Goal: Task Accomplishment & Management: Manage account settings

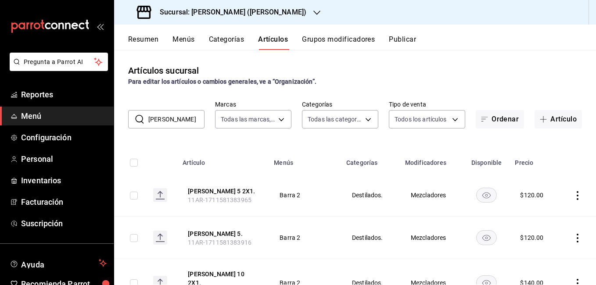
click at [404, 36] on button "Publicar" at bounding box center [402, 42] width 27 height 15
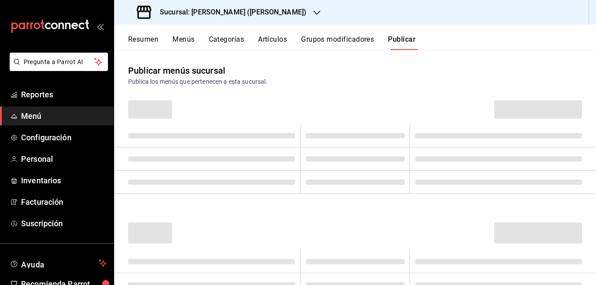
click at [410, 39] on button "Publicar" at bounding box center [402, 42] width 28 height 15
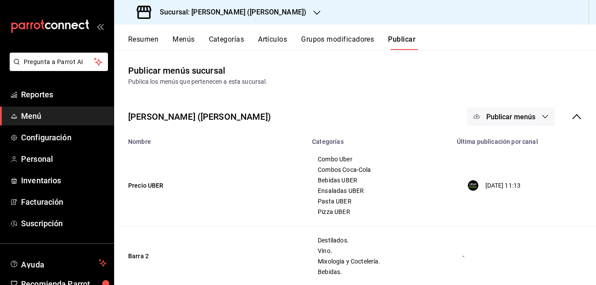
click at [332, 14] on div "Sucursal: [PERSON_NAME] ([PERSON_NAME])" at bounding box center [355, 12] width 482 height 25
click at [335, 40] on button "Grupos modificadores" at bounding box center [337, 42] width 73 height 15
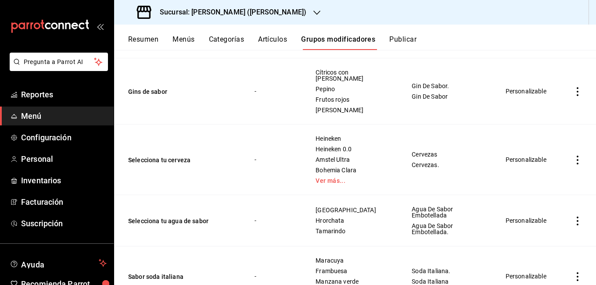
scroll to position [4284, 0]
click at [573, 155] on icon "actions" at bounding box center [577, 159] width 9 height 9
click at [547, 150] on span "Editar" at bounding box center [544, 149] width 23 height 9
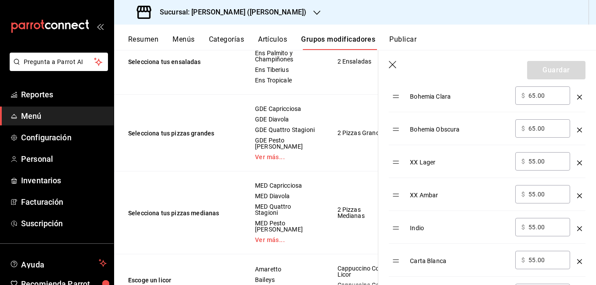
scroll to position [439, 0]
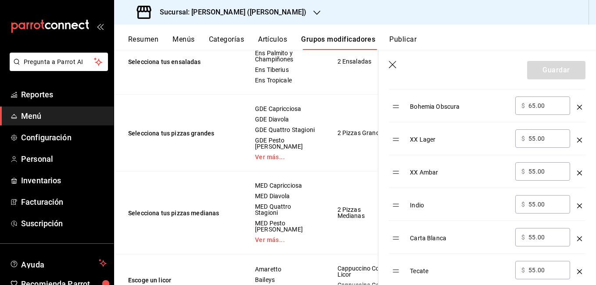
click at [393, 62] on icon "button" at bounding box center [393, 65] width 9 height 9
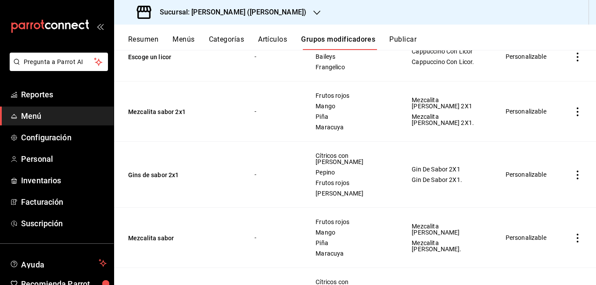
scroll to position [4070, 0]
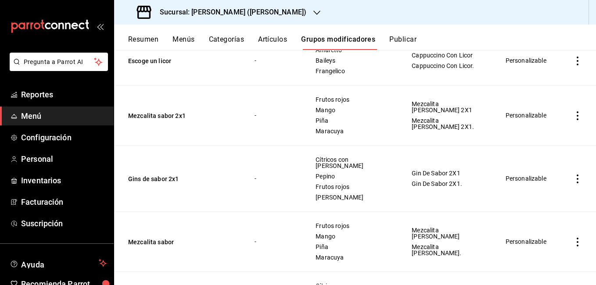
click at [411, 40] on button "Publicar" at bounding box center [402, 42] width 27 height 15
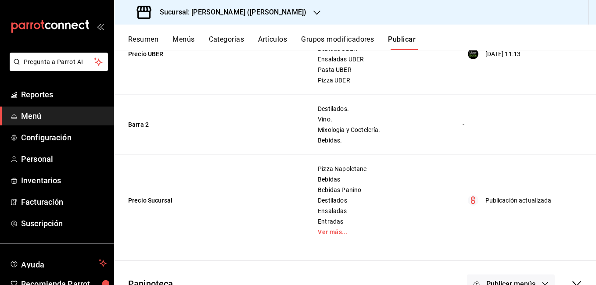
scroll to position [154, 0]
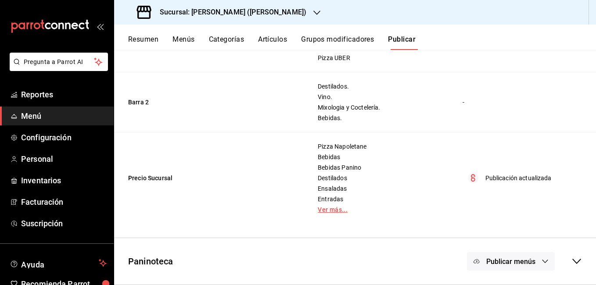
click at [323, 207] on link "Ver más..." at bounding box center [379, 210] width 122 height 6
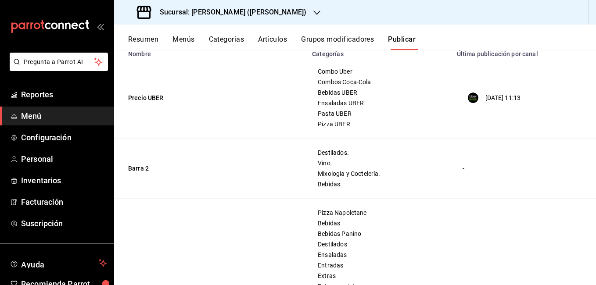
scroll to position [0, 0]
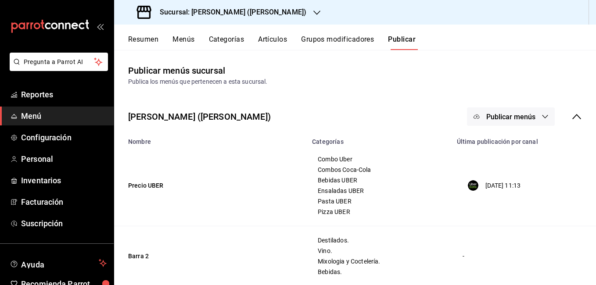
click at [521, 114] on span "Publicar menús" at bounding box center [510, 117] width 49 height 8
click at [515, 168] on span "Punto de venta" at bounding box center [517, 169] width 42 height 9
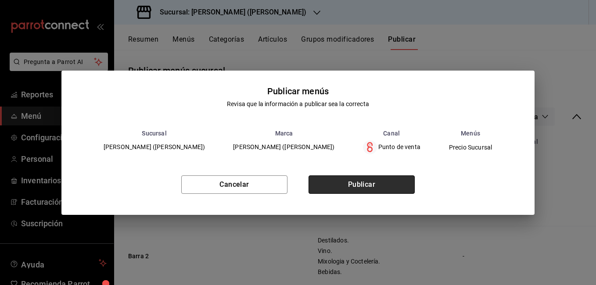
click at [390, 180] on button "Publicar" at bounding box center [361, 184] width 106 height 18
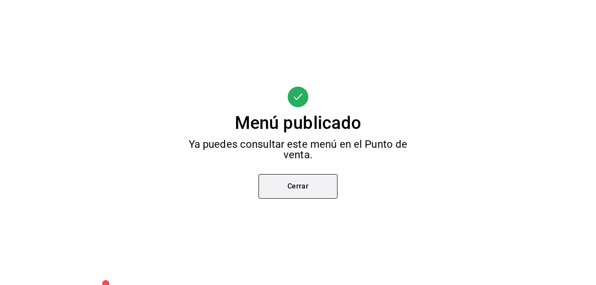
click at [300, 197] on button "Cerrar" at bounding box center [297, 186] width 79 height 25
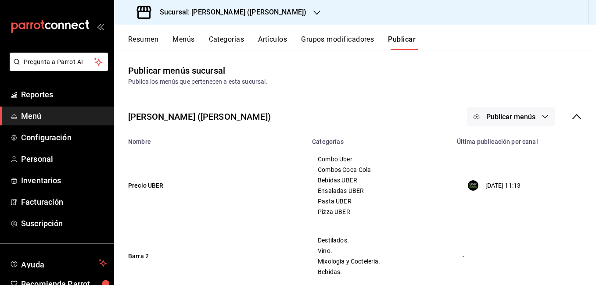
click at [261, 42] on button "Artículos" at bounding box center [272, 42] width 29 height 15
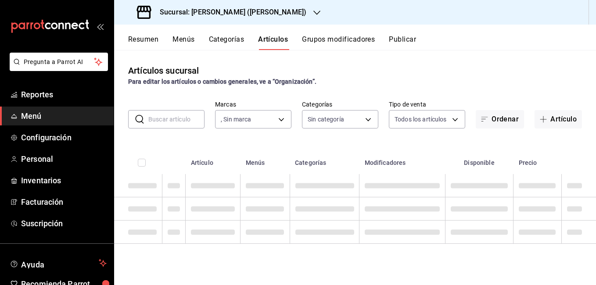
type input "4b3bb19d-090c-4f71-86c5-8347561cc8c0,2b616da3-f57d-4fb2-816d-2b7e27d5f42c"
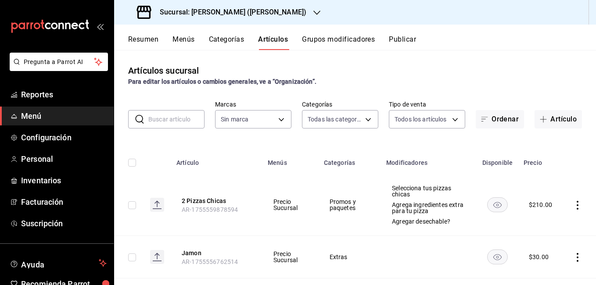
type input "eae25648-be62-4c40-b4a5-532ce09bc4c2,d7af98ac-f8c5-4123-a3a5-3554f40128c5,b2a3e…"
type input "4b3bb19d-090c-4f71-86c5-8347561cc8c0,2b616da3-f57d-4fb2-816d-2b7e27d5f42c"
click at [177, 41] on button "Menús" at bounding box center [183, 42] width 22 height 15
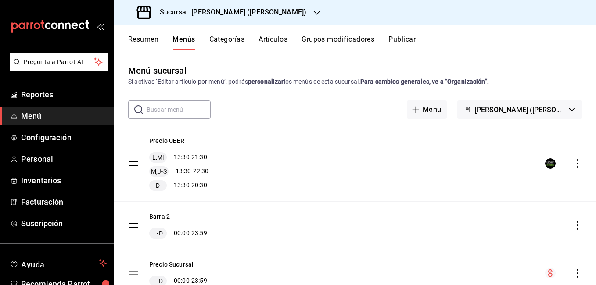
click at [263, 43] on button "Artículos" at bounding box center [272, 42] width 29 height 15
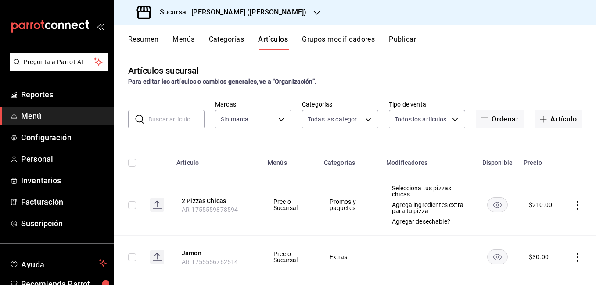
type input "eae25648-be62-4c40-b4a5-532ce09bc4c2,d7af98ac-f8c5-4123-a3a5-3554f40128c5,b2a3e…"
type input "4b3bb19d-090c-4f71-86c5-8347561cc8c0,2b616da3-f57d-4fb2-816d-2b7e27d5f42c"
click at [235, 44] on button "Categorías" at bounding box center [227, 42] width 36 height 15
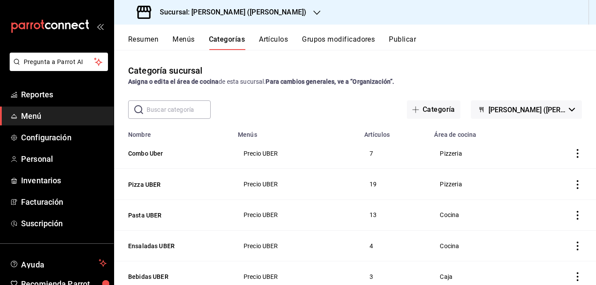
click at [345, 41] on button "Grupos modificadores" at bounding box center [338, 42] width 73 height 15
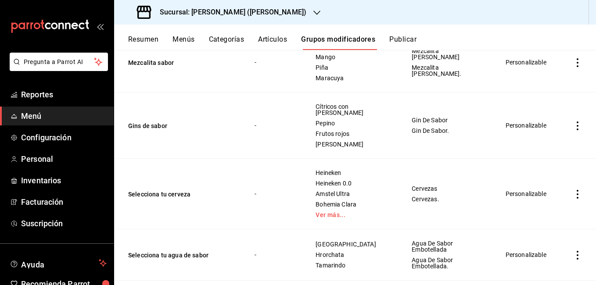
scroll to position [4327, 0]
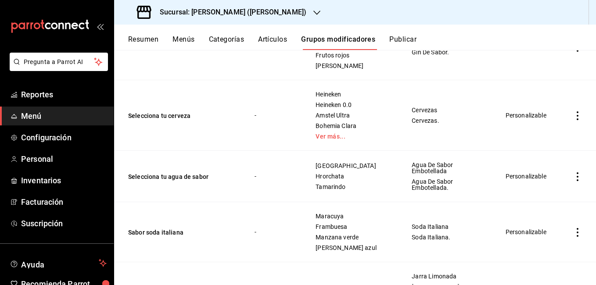
click at [573, 111] on icon "actions" at bounding box center [577, 115] width 9 height 9
click at [378, 103] on div at bounding box center [298, 142] width 596 height 285
click at [340, 133] on link "Ver más..." at bounding box center [352, 136] width 74 height 6
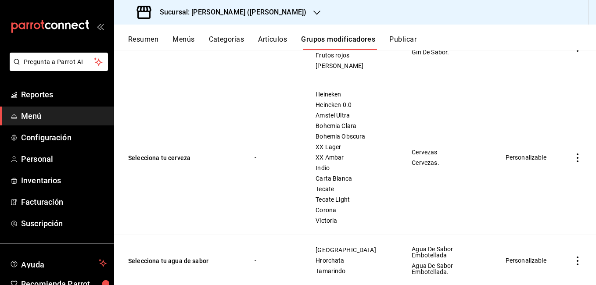
scroll to position [4370, 0]
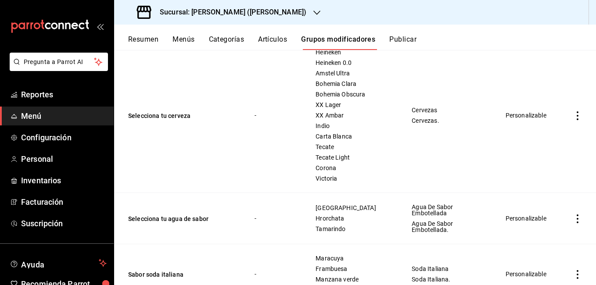
click at [573, 111] on icon "actions" at bounding box center [577, 115] width 9 height 9
click at [538, 74] on div at bounding box center [298, 142] width 596 height 285
click at [573, 111] on icon "actions" at bounding box center [577, 115] width 9 height 9
click at [536, 100] on li "Editar" at bounding box center [536, 105] width 53 height 18
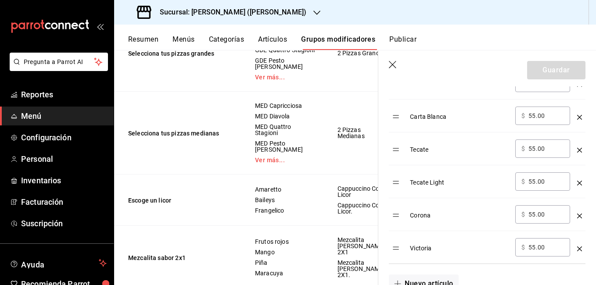
scroll to position [614, 0]
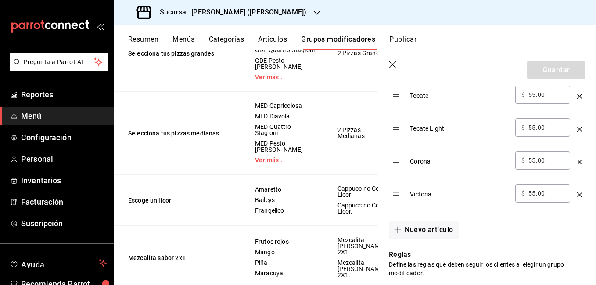
click at [395, 66] on icon "button" at bounding box center [393, 65] width 9 height 9
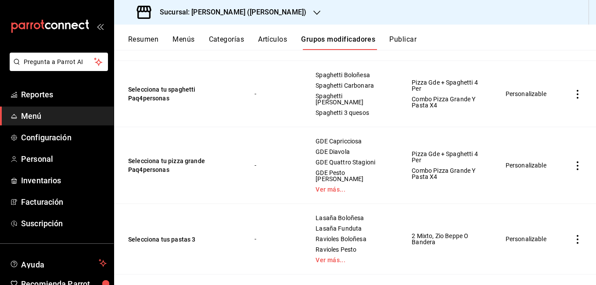
scroll to position [3521, 0]
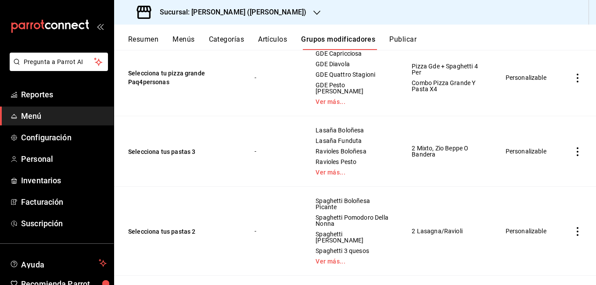
click at [182, 38] on button "Menús" at bounding box center [183, 42] width 22 height 15
